Goal: Information Seeking & Learning: Check status

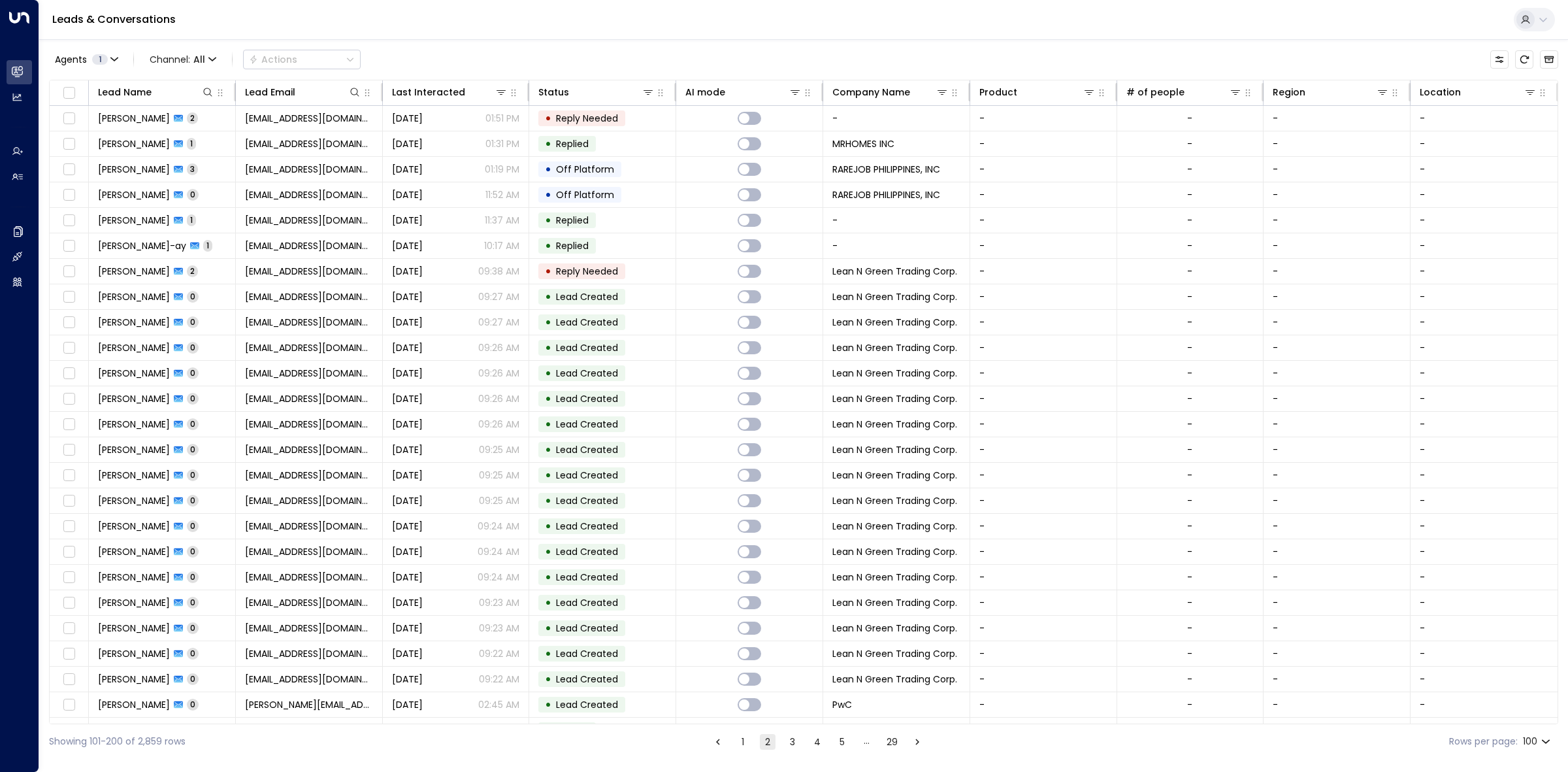
click at [740, 747] on button "1" at bounding box center [743, 741] width 16 height 16
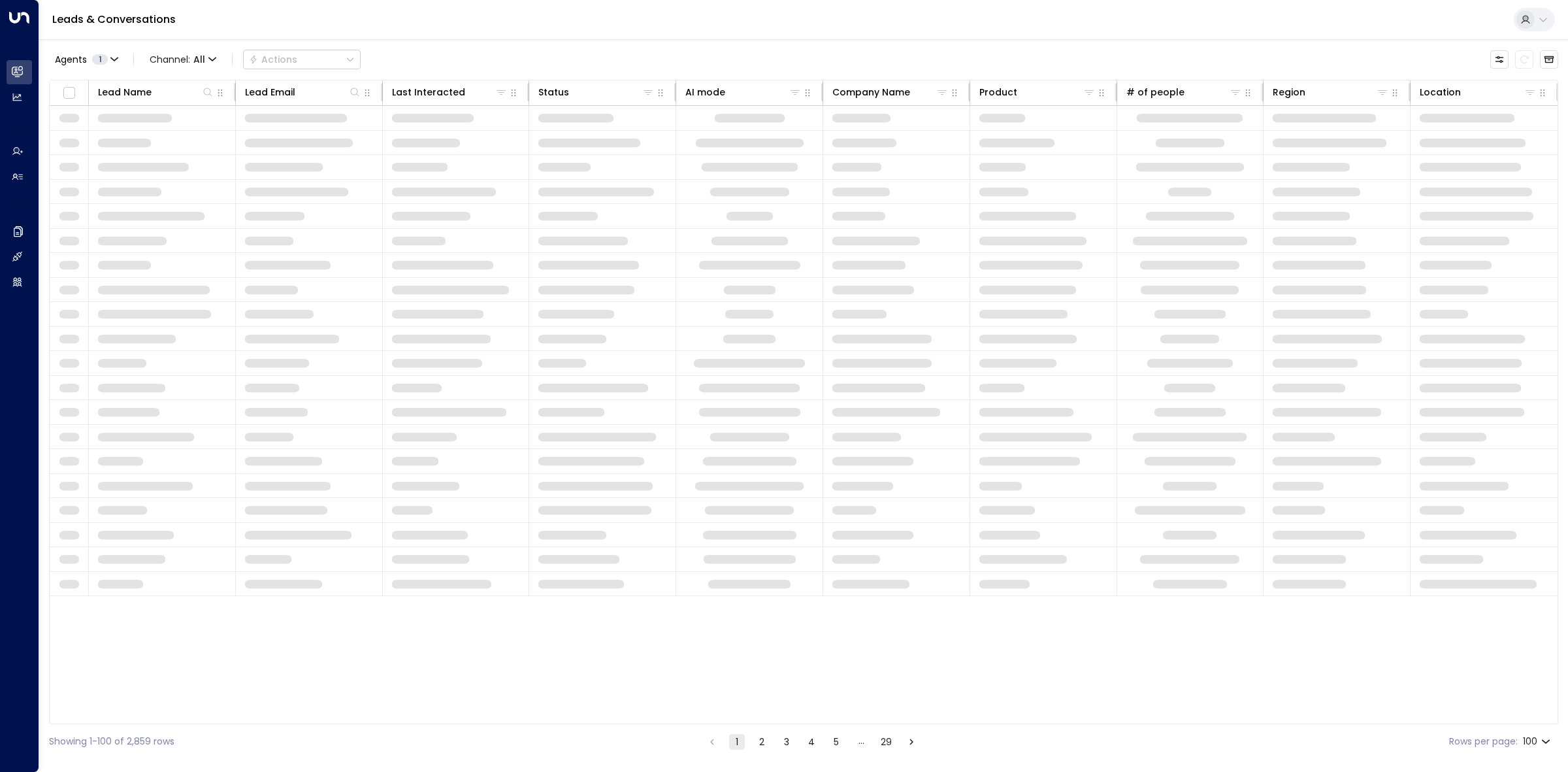
click at [740, 747] on button "1" at bounding box center [736, 741] width 16 height 16
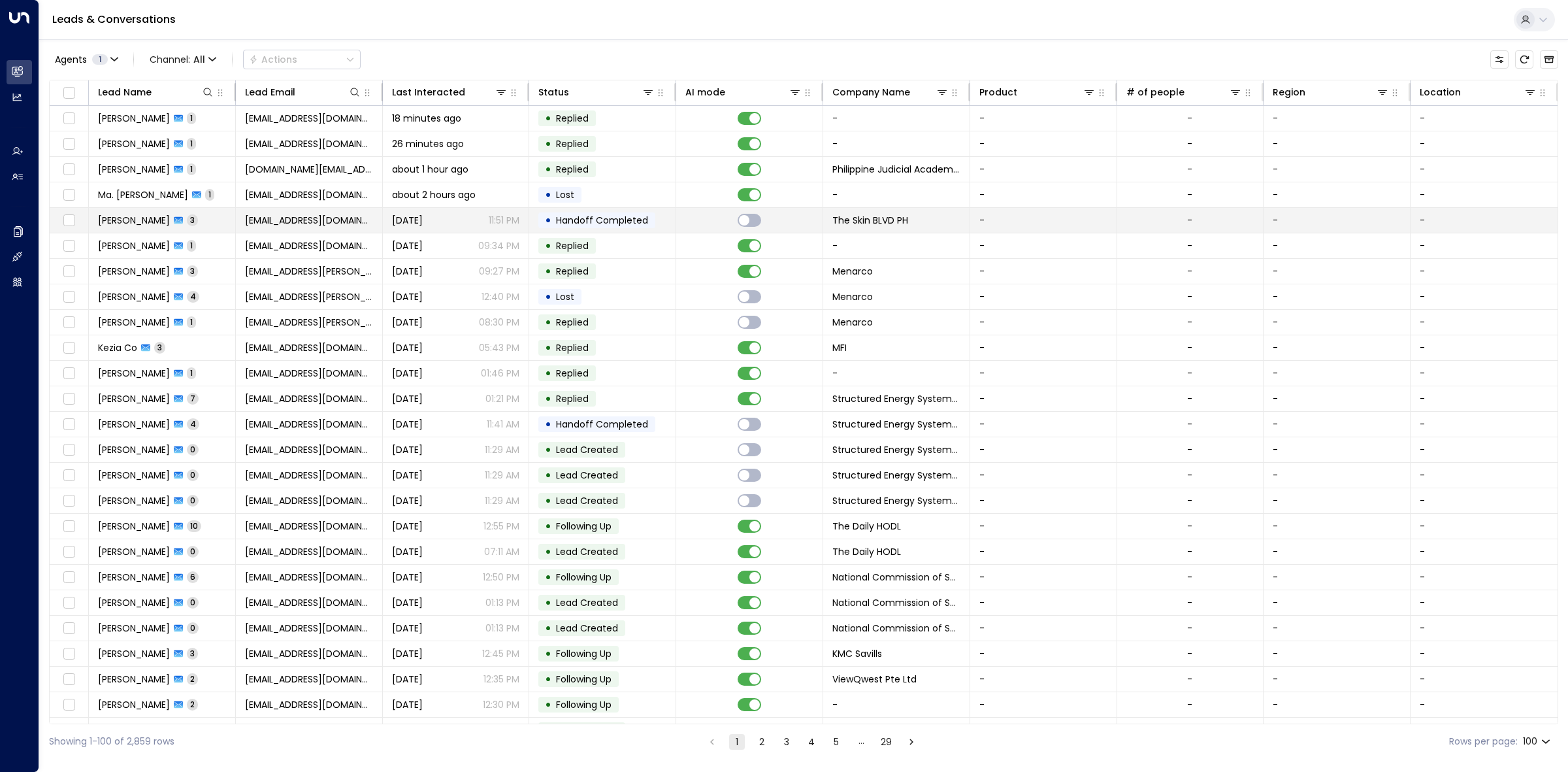
click at [503, 220] on p "11:51 PM" at bounding box center [503, 220] width 30 height 13
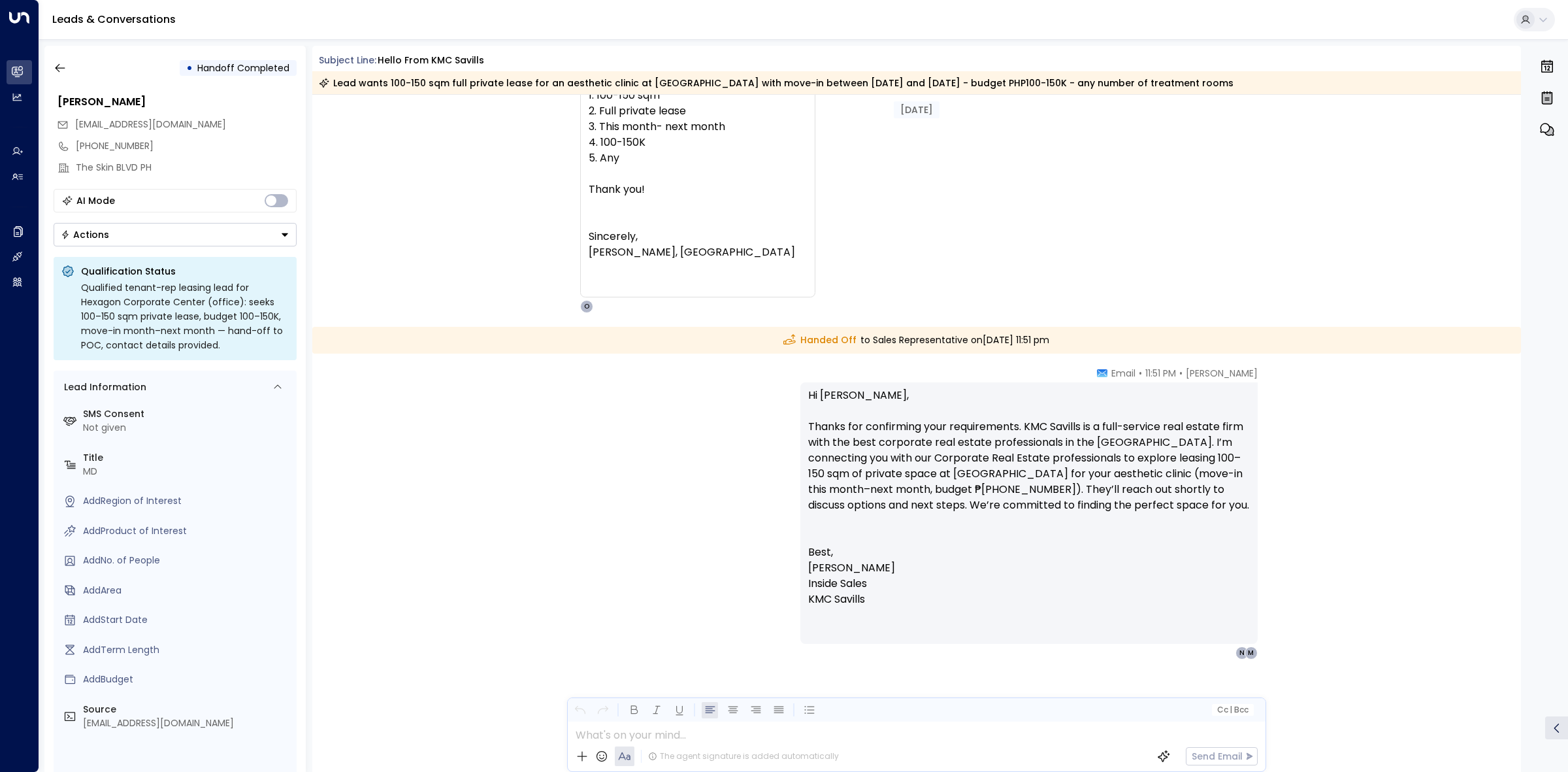
scroll to position [1702, 0]
drag, startPoint x: 1520, startPoint y: 654, endPoint x: 1522, endPoint y: 636, distance: 18.1
click at [1522, 636] on div "• Handoff Completed [PERSON_NAME] [EMAIL_ADDRESS][DOMAIN_NAME] [PHONE_NUMBER] T…" at bounding box center [806, 409] width 1524 height 726
drag, startPoint x: 1516, startPoint y: 634, endPoint x: 1514, endPoint y: 571, distance: 63.0
click at [1514, 571] on div "[PERSON_NAME] • 11:51 PM • Email Hi [PERSON_NAME], Thanks for confirming your r…" at bounding box center [917, 578] width 1209 height 423
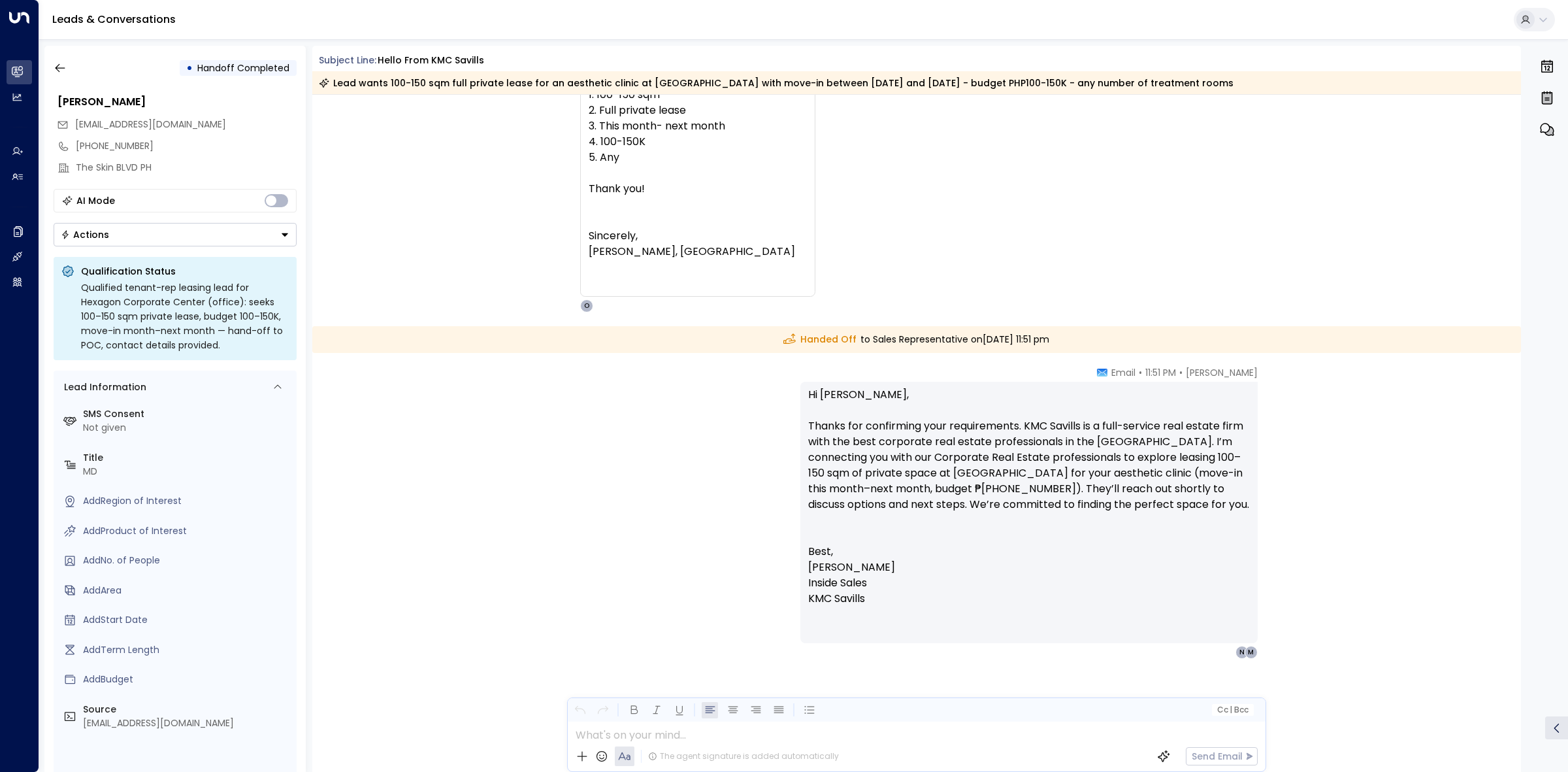
click at [1444, 434] on div "[PERSON_NAME] • 11:51 PM • Email Hi [PERSON_NAME], Thanks for confirming your r…" at bounding box center [917, 578] width 1209 height 423
click at [57, 67] on icon "button" at bounding box center [60, 68] width 10 height 8
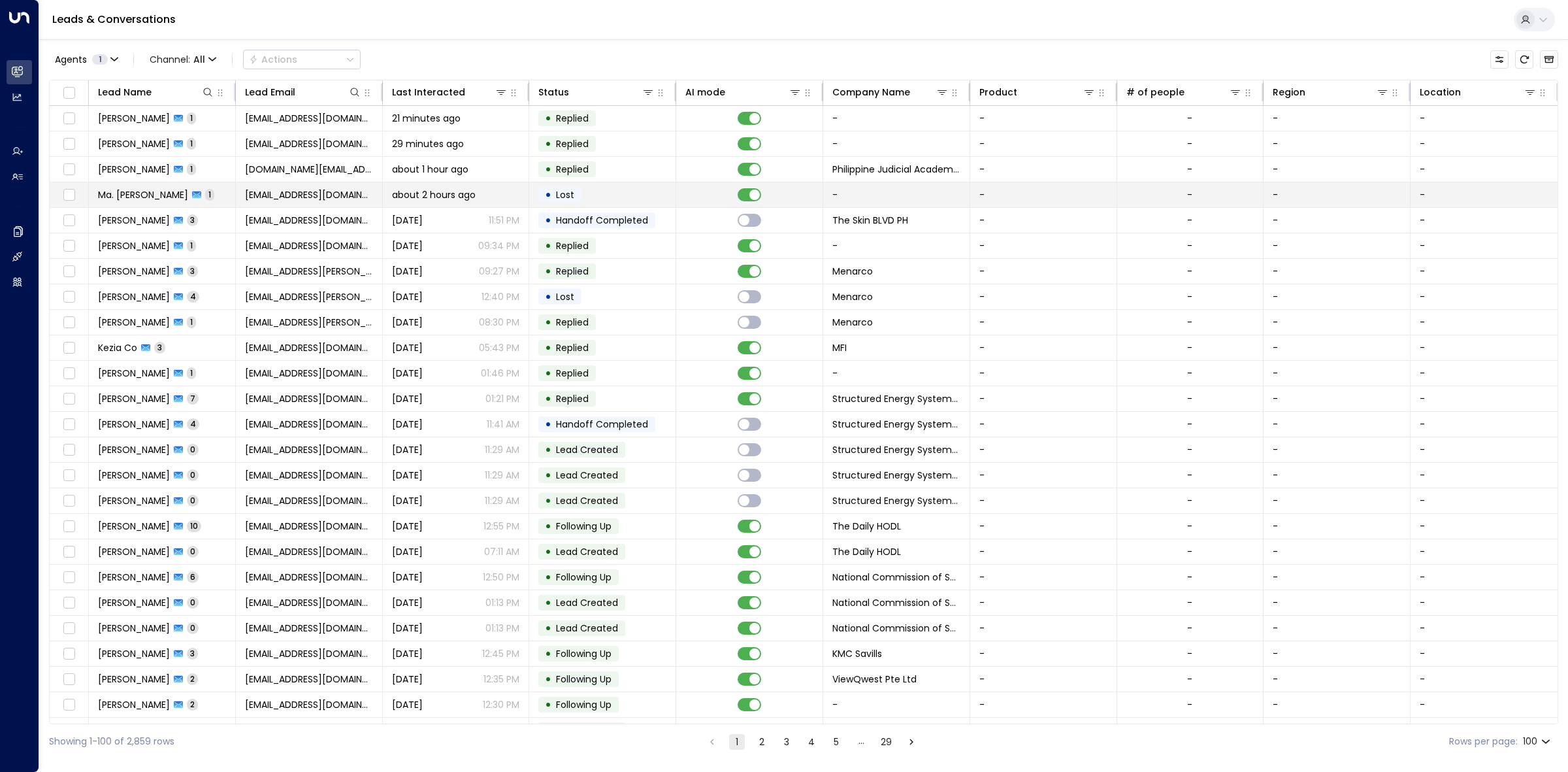
click at [689, 190] on td at bounding box center [750, 194] width 147 height 25
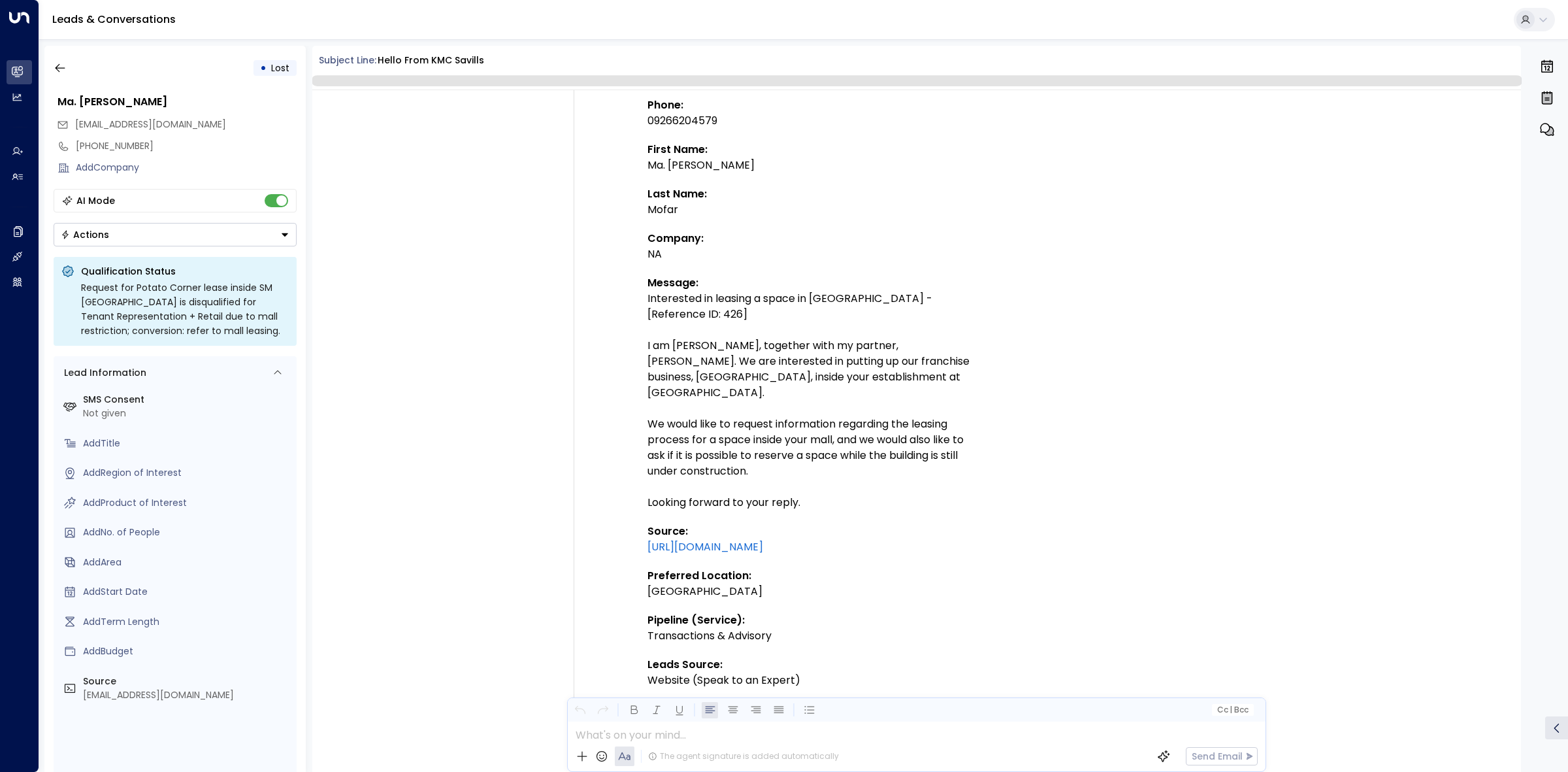
scroll to position [353, 0]
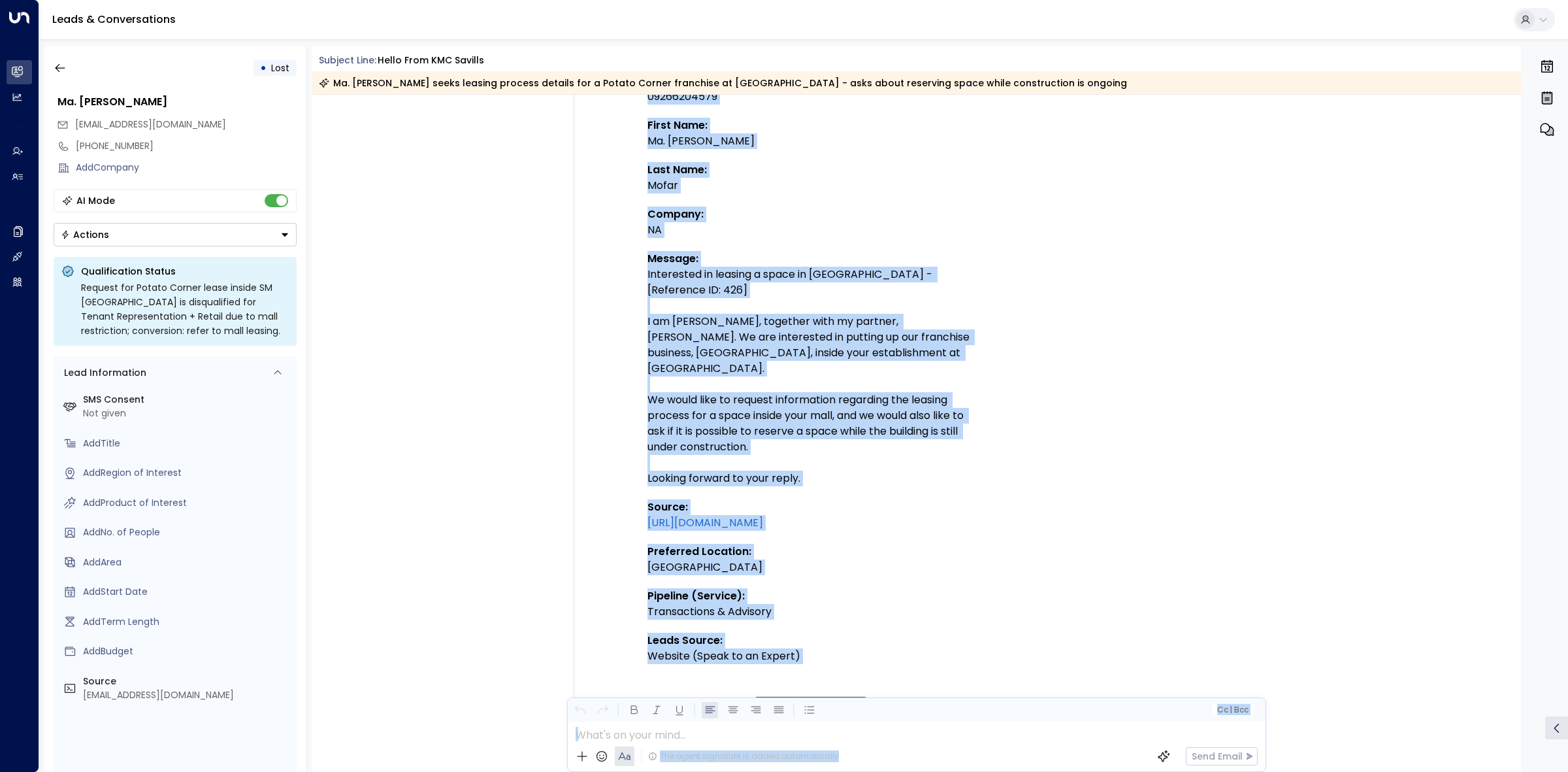
drag, startPoint x: 1524, startPoint y: 273, endPoint x: 1517, endPoint y: 261, distance: 13.9
click at [1517, 261] on div "• Lost Ma. [PERSON_NAME] [EMAIL_ADDRESS][DOMAIN_NAME] [PHONE_NUMBER] Add Compan…" at bounding box center [806, 409] width 1524 height 726
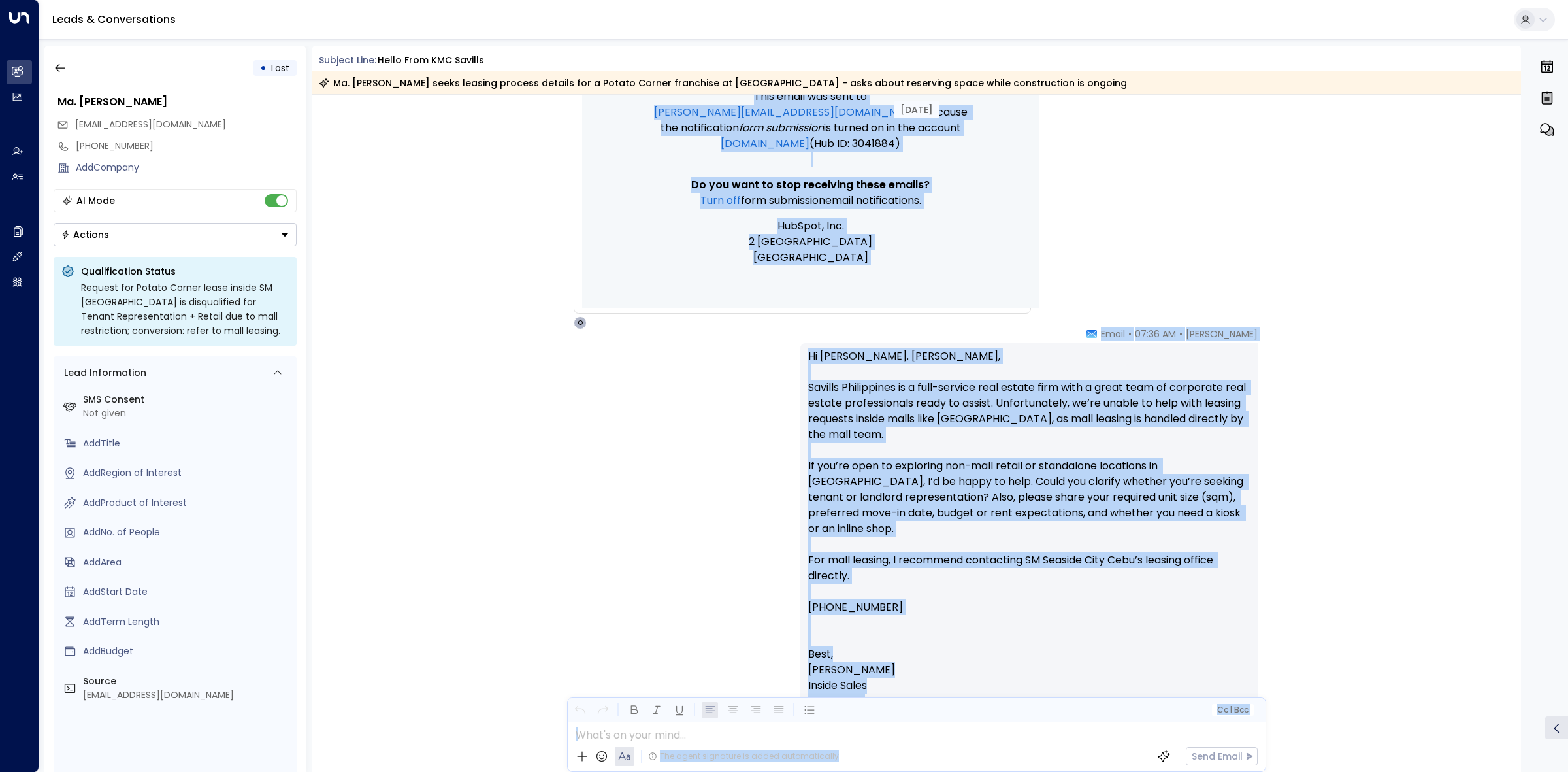
scroll to position [1207, 0]
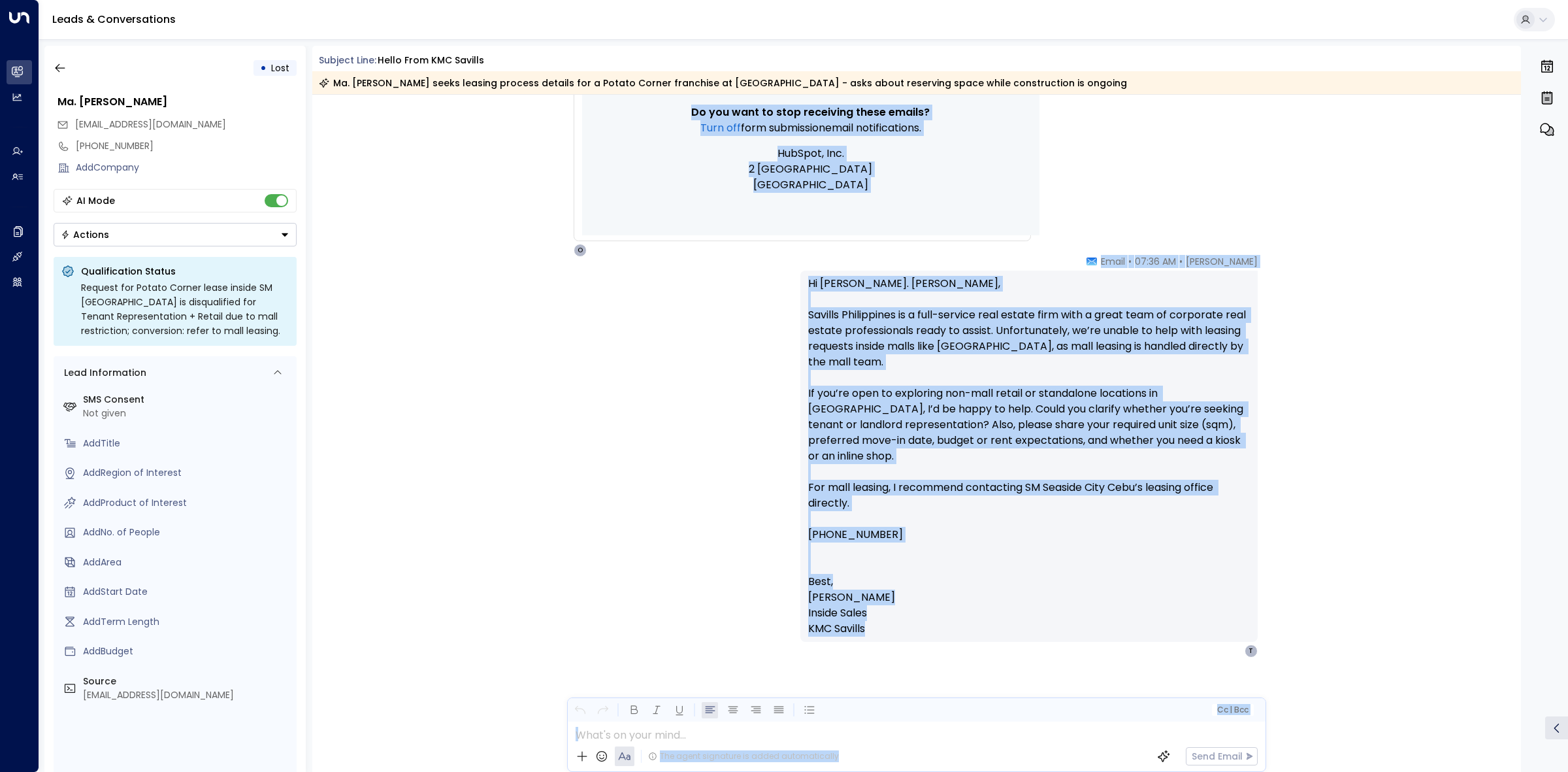
click at [1418, 494] on div "[PERSON_NAME] • 07:36 AM • Email Hi [PERSON_NAME]. [PERSON_NAME] Philippines is…" at bounding box center [917, 521] width 1209 height 533
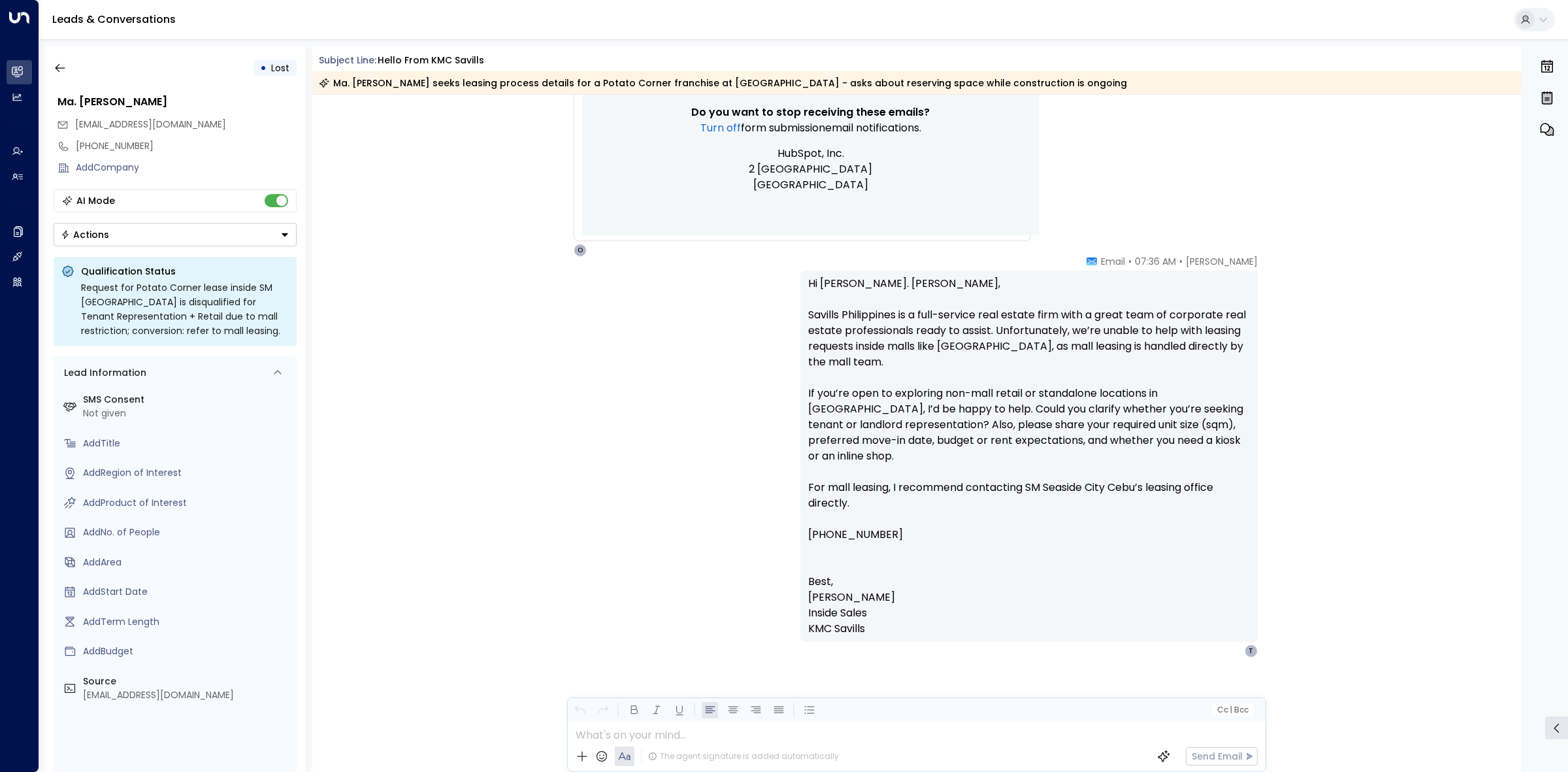
drag, startPoint x: 1517, startPoint y: 625, endPoint x: 1516, endPoint y: 612, distance: 13.0
click at [1516, 612] on div "[PERSON_NAME] • 07:36 AM • Email Hi [PERSON_NAME]. [PERSON_NAME] Philippines is…" at bounding box center [917, 521] width 1209 height 533
drag, startPoint x: 1516, startPoint y: 612, endPoint x: 1517, endPoint y: 579, distance: 33.0
click at [1517, 579] on div "[PERSON_NAME] • 07:36 AM • Email Hi [PERSON_NAME]. [PERSON_NAME] Philippines is…" at bounding box center [917, 521] width 1209 height 533
click at [1366, 503] on div "[PERSON_NAME] • 07:36 AM • Email Hi [PERSON_NAME]. [PERSON_NAME] Philippines is…" at bounding box center [917, 521] width 1209 height 533
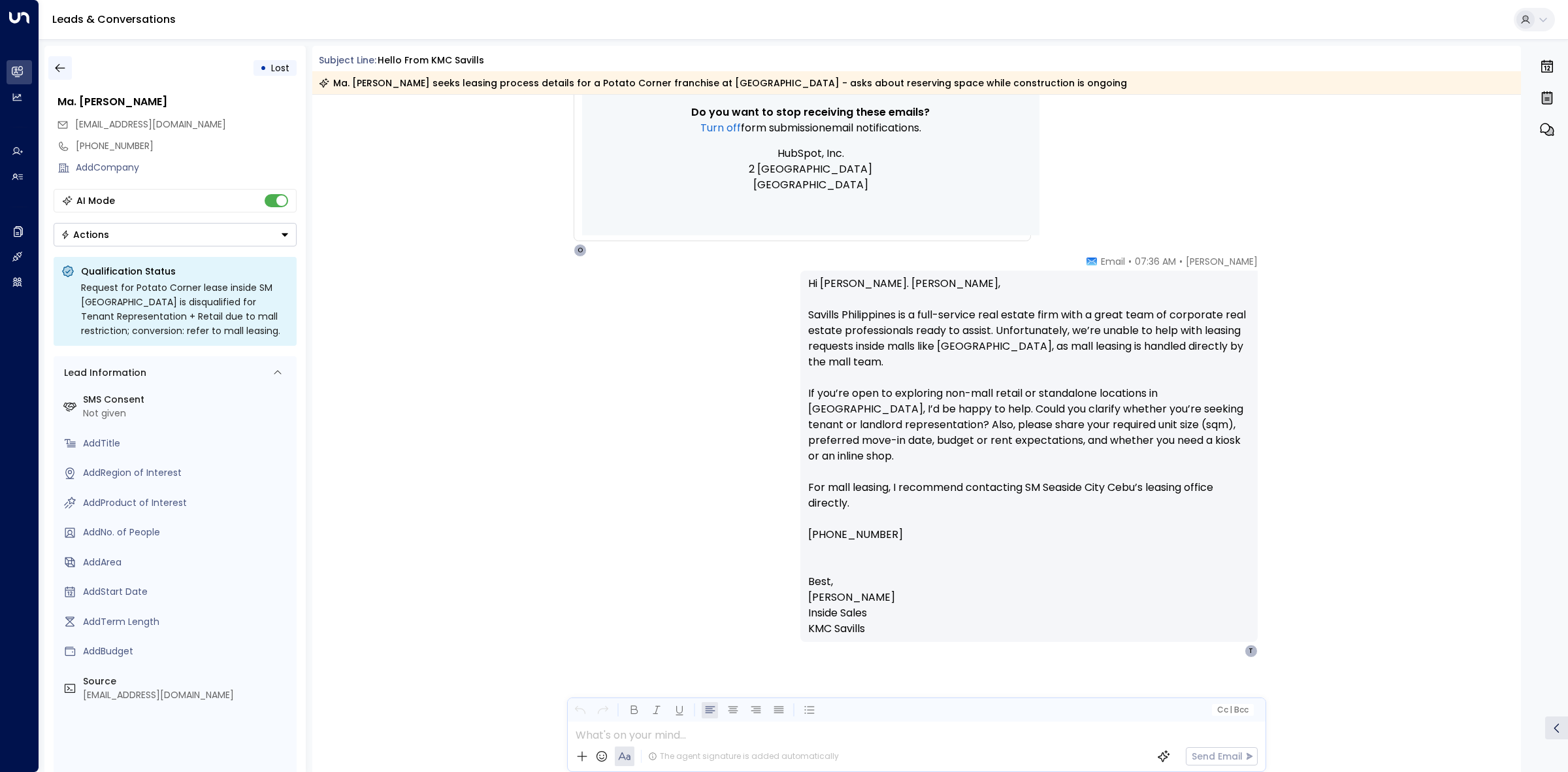
click at [63, 64] on icon "button" at bounding box center [60, 68] width 13 height 13
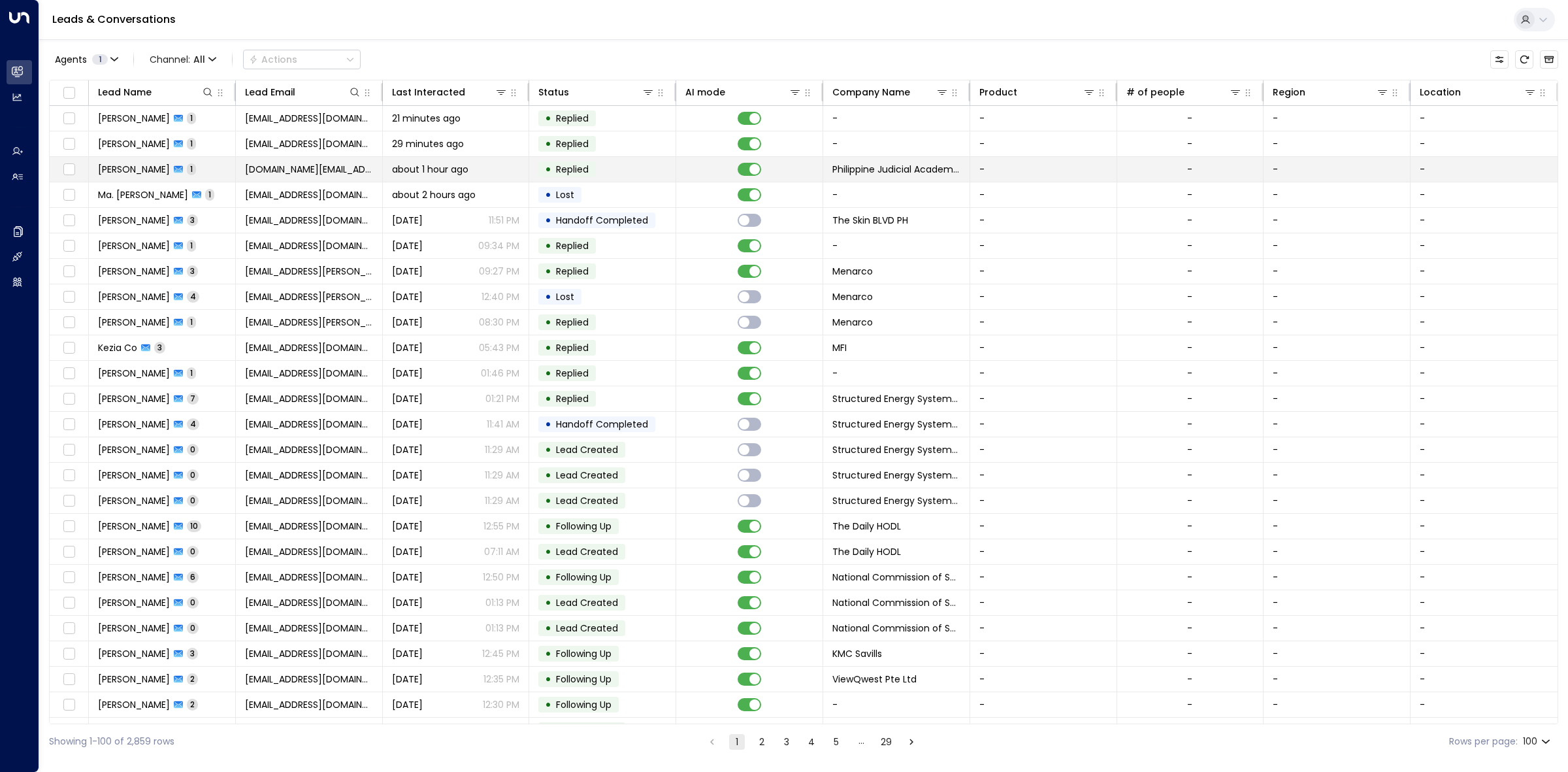
click at [563, 164] on span "Replied" at bounding box center [571, 169] width 32 height 13
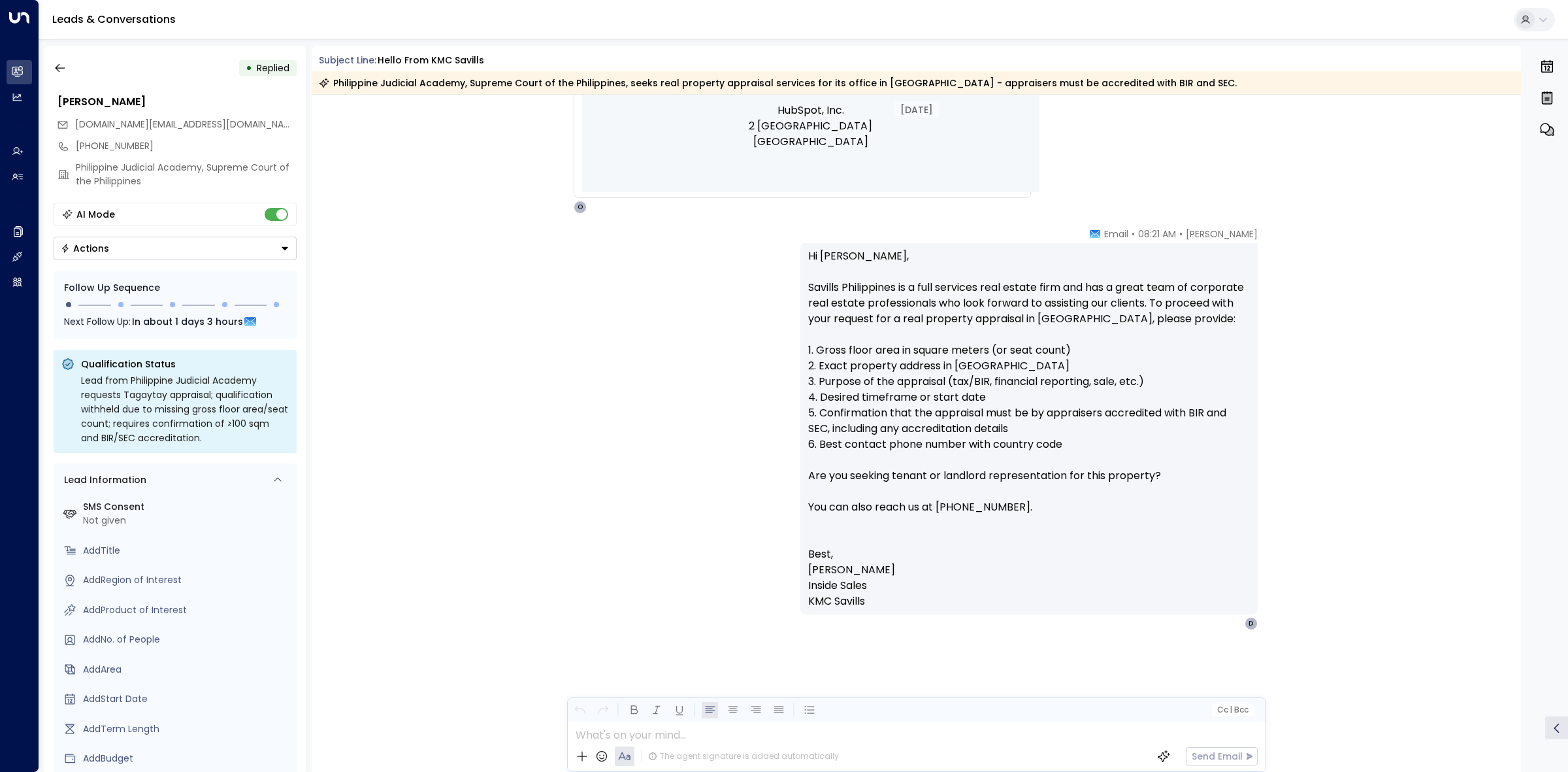
scroll to position [1160, 0]
